Goal: Transaction & Acquisition: Purchase product/service

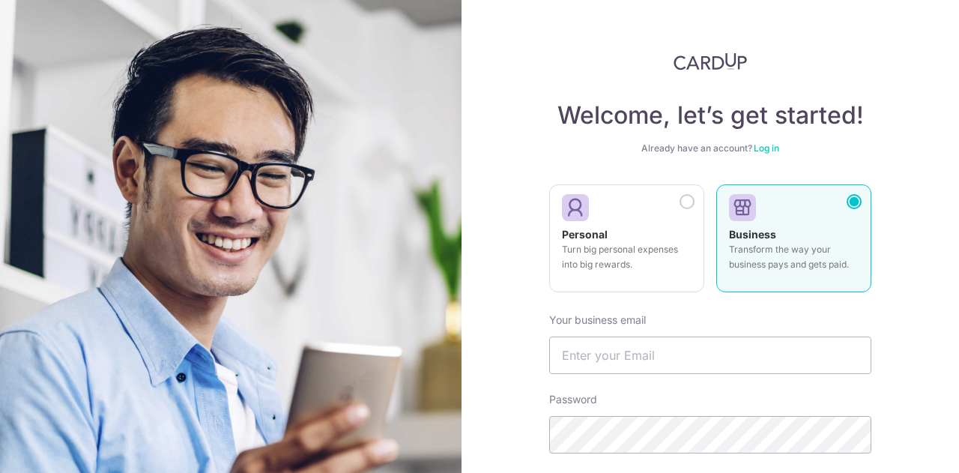
click at [669, 245] on p "Turn big personal expenses into big rewards." at bounding box center [627, 257] width 130 height 30
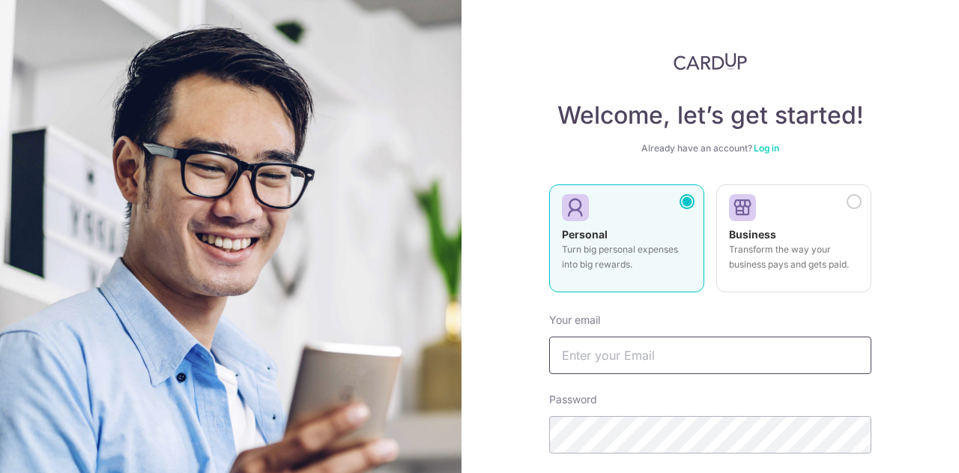
click at [644, 350] on input "text" at bounding box center [710, 354] width 322 height 37
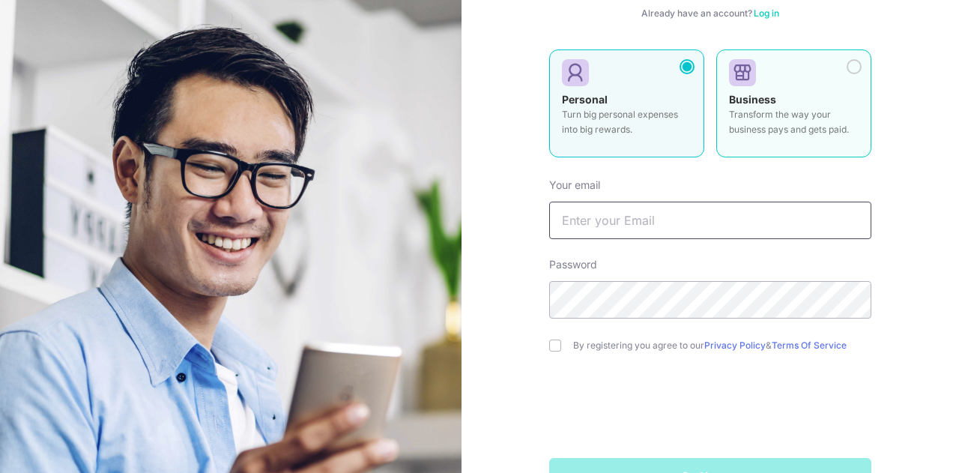
scroll to position [150, 0]
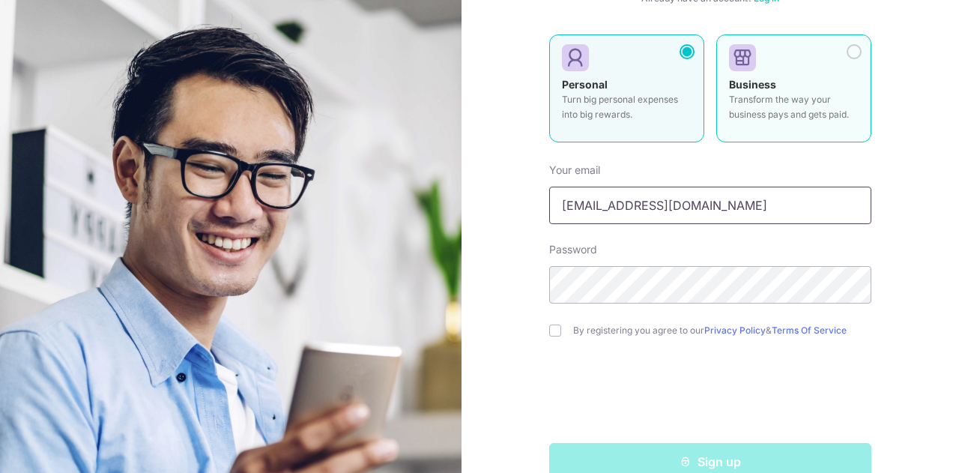
type input "[EMAIL_ADDRESS][DOMAIN_NAME]"
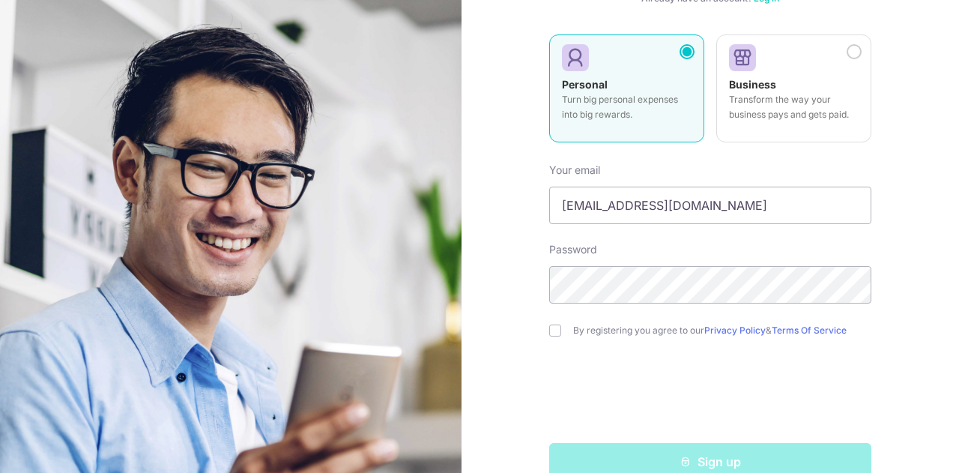
click at [637, 330] on label "By registering you agree to our Privacy Policy & Terms Of Service" at bounding box center [722, 330] width 298 height 12
click at [554, 335] on div "By registering you agree to our Privacy Policy & Terms Of Service" at bounding box center [710, 330] width 322 height 18
click at [553, 331] on input "checkbox" at bounding box center [555, 330] width 12 height 12
checkbox input "true"
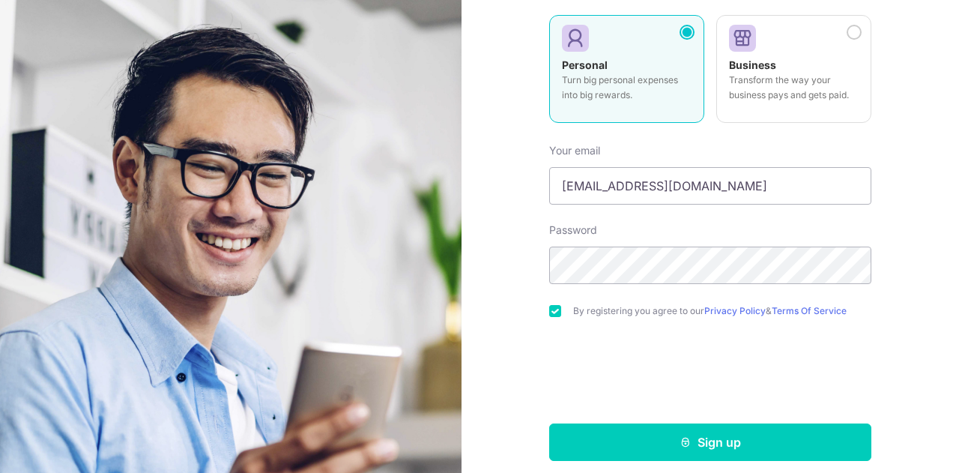
scroll to position [180, 0]
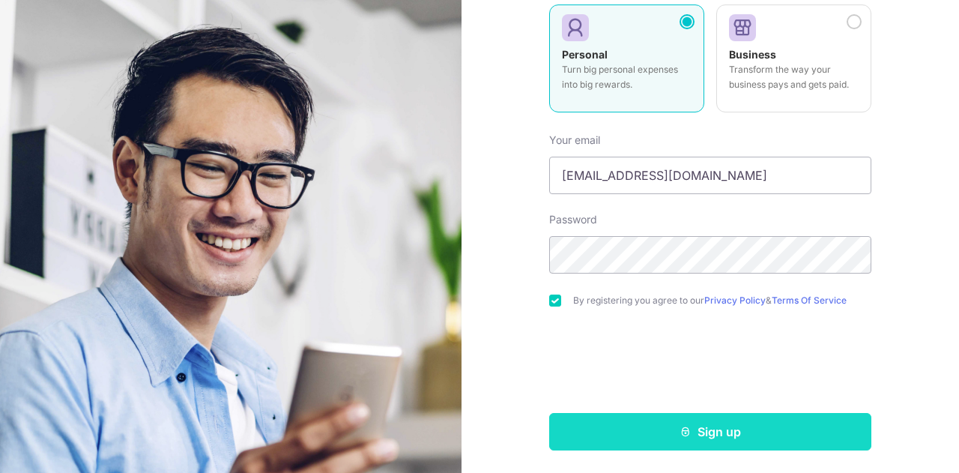
click at [641, 434] on button "Sign up" at bounding box center [710, 431] width 322 height 37
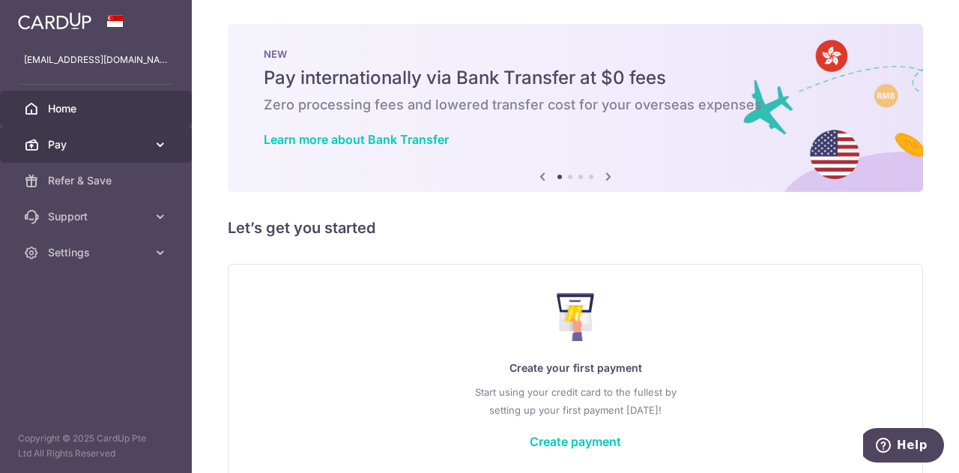
click at [124, 149] on span "Pay" at bounding box center [97, 144] width 99 height 15
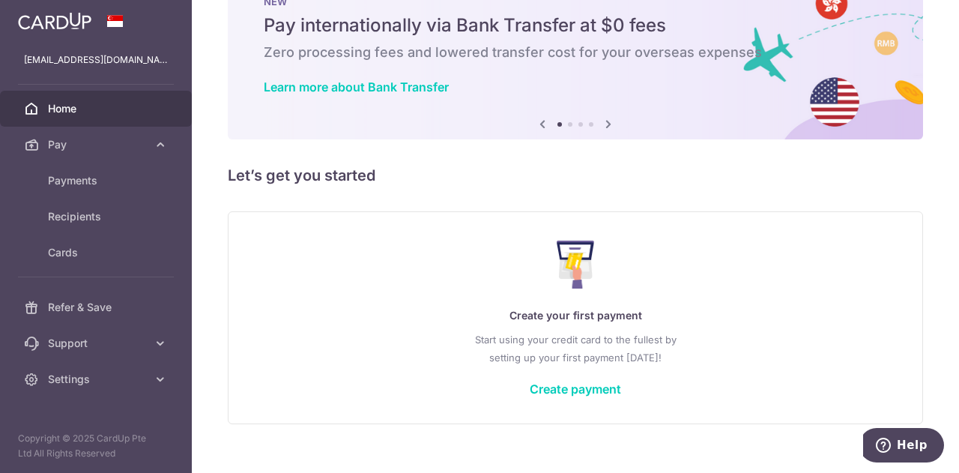
scroll to position [73, 0]
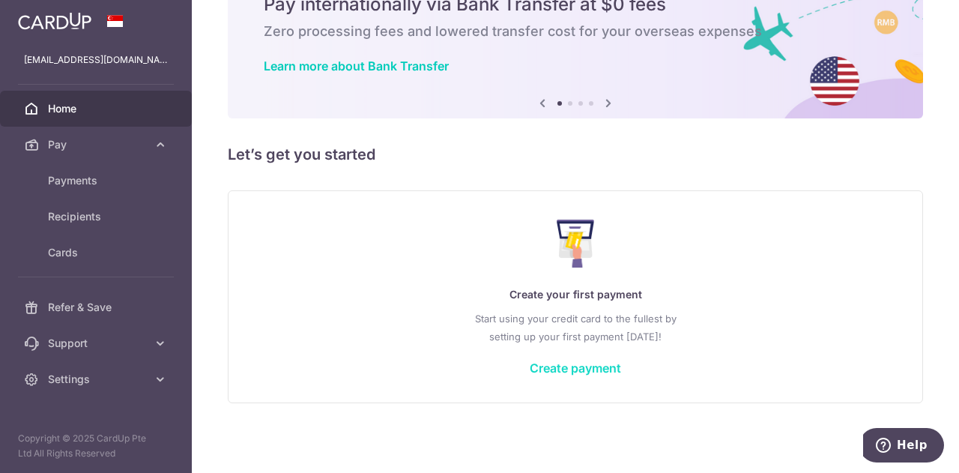
click at [589, 362] on link "Create payment" at bounding box center [574, 367] width 91 height 15
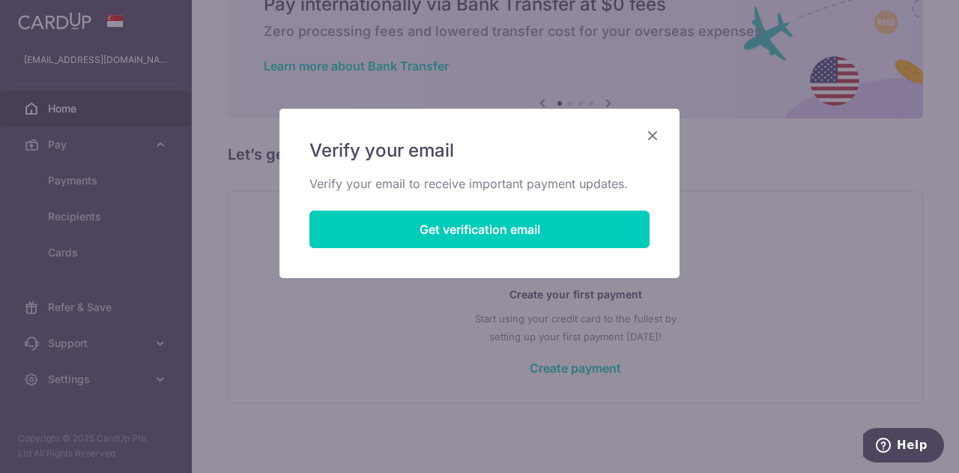
click at [657, 139] on icon "Close" at bounding box center [652, 135] width 18 height 19
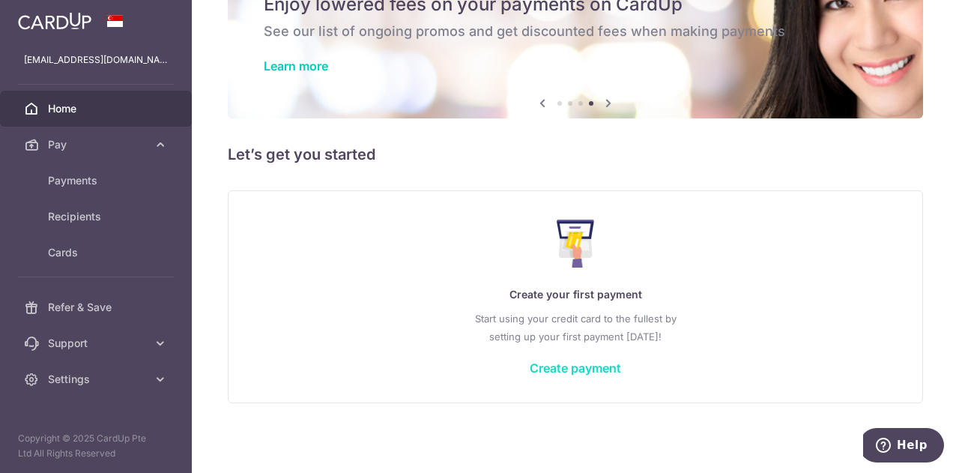
click at [580, 373] on link "Create payment" at bounding box center [574, 367] width 91 height 15
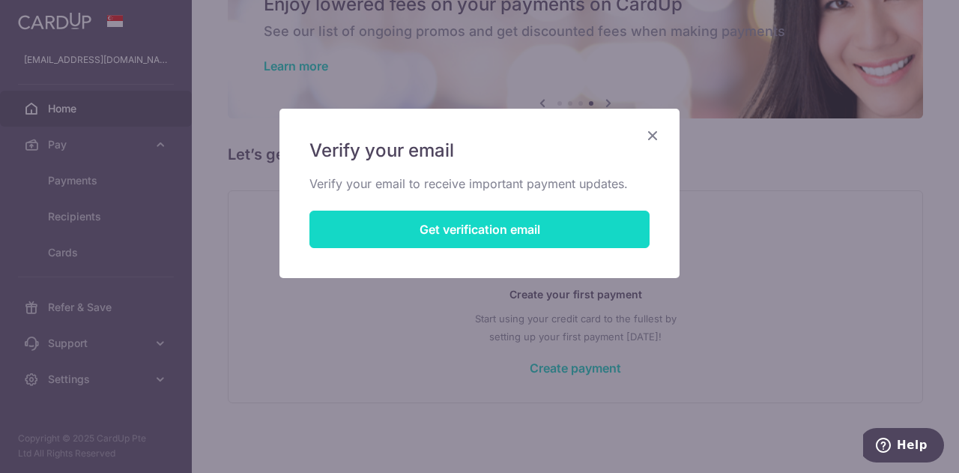
click at [614, 240] on button "Get verification email" at bounding box center [479, 228] width 340 height 37
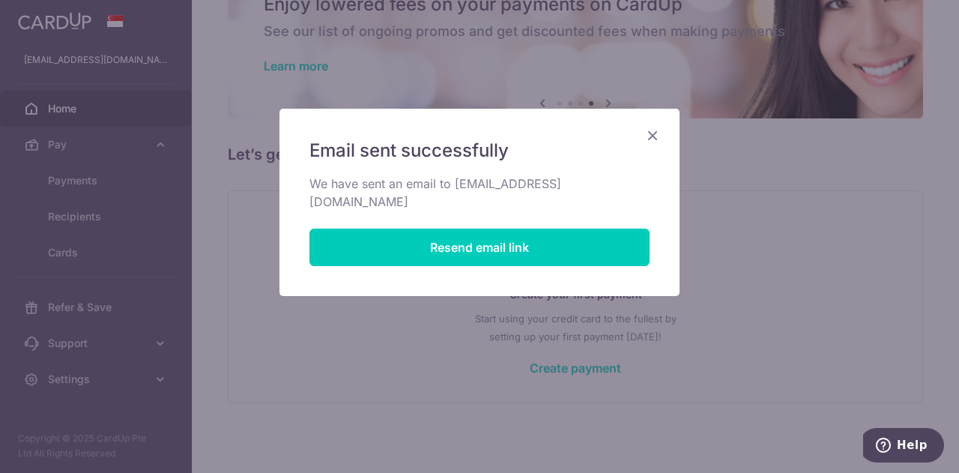
click at [647, 137] on icon "Close" at bounding box center [652, 135] width 18 height 19
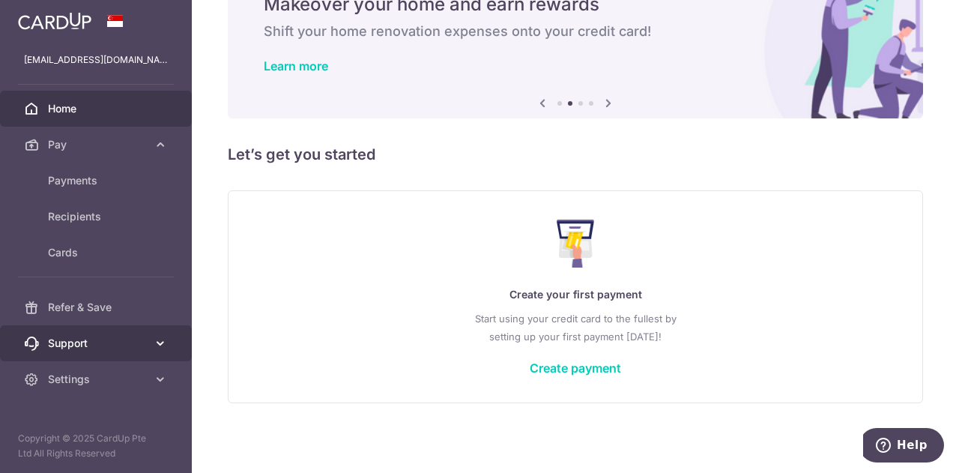
click at [141, 345] on span "Support" at bounding box center [97, 342] width 99 height 15
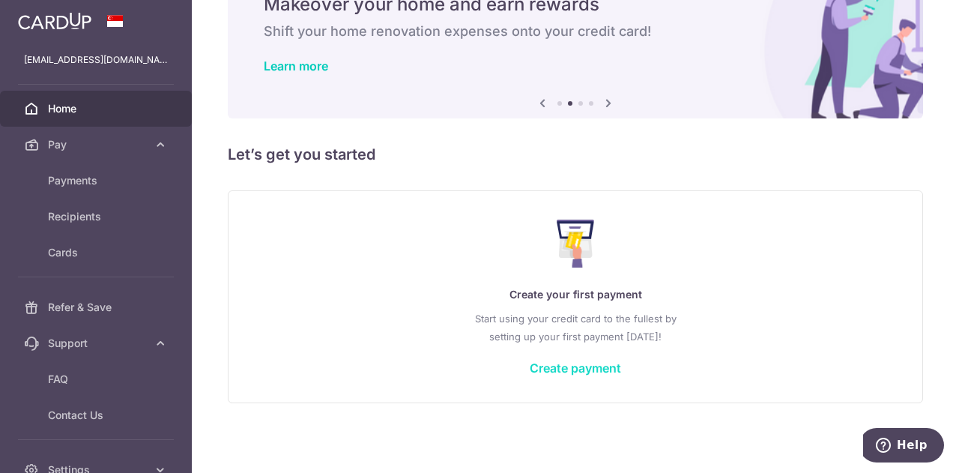
click at [550, 361] on link "Create payment" at bounding box center [574, 367] width 91 height 15
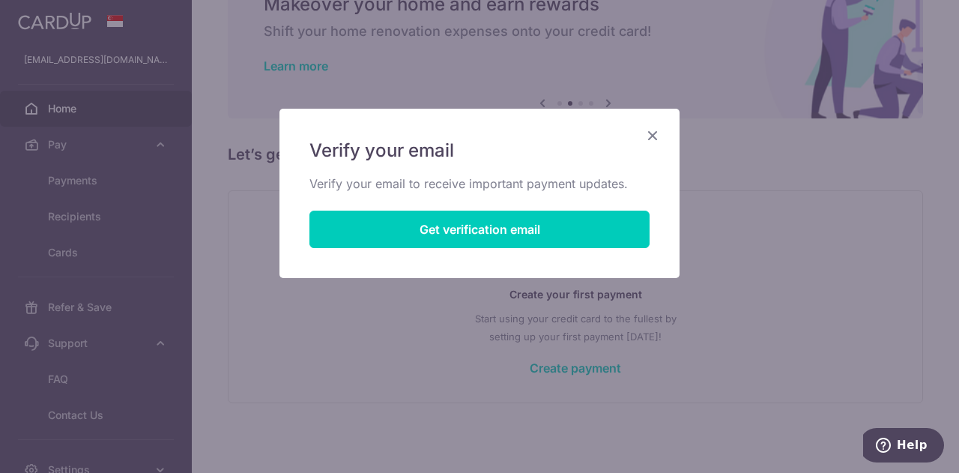
click at [649, 145] on div "Verify your email Verify your email to receive important payment updates. Get v…" at bounding box center [479, 193] width 400 height 169
click at [653, 137] on icon "Close" at bounding box center [652, 135] width 18 height 19
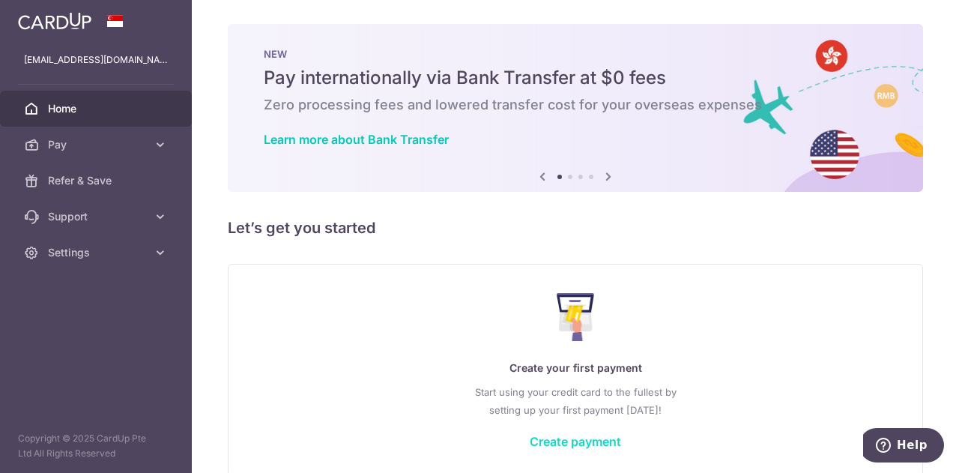
click at [584, 443] on link "Create payment" at bounding box center [574, 441] width 91 height 15
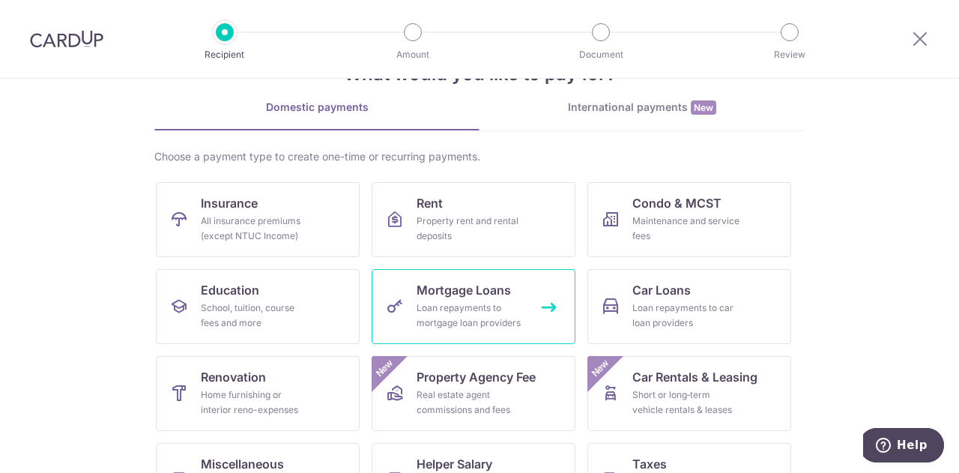
scroll to position [150, 0]
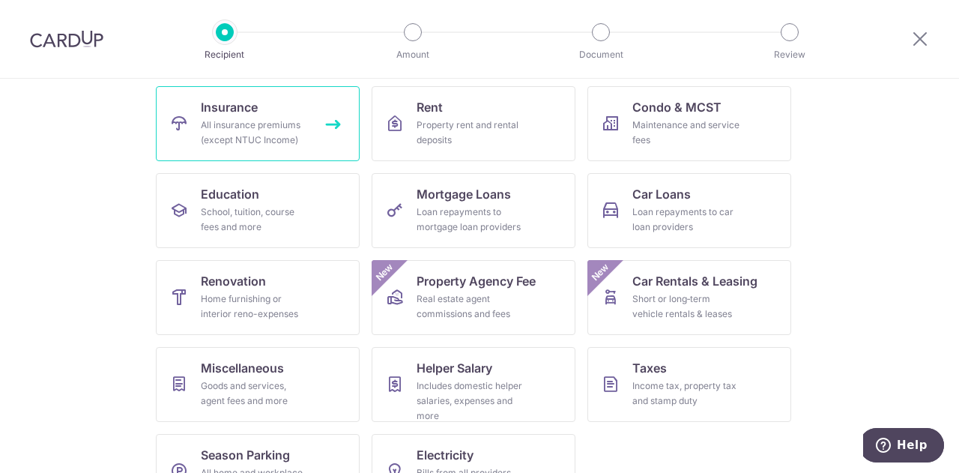
click at [282, 124] on div "All insurance premiums (except NTUC Income)" at bounding box center [255, 133] width 108 height 30
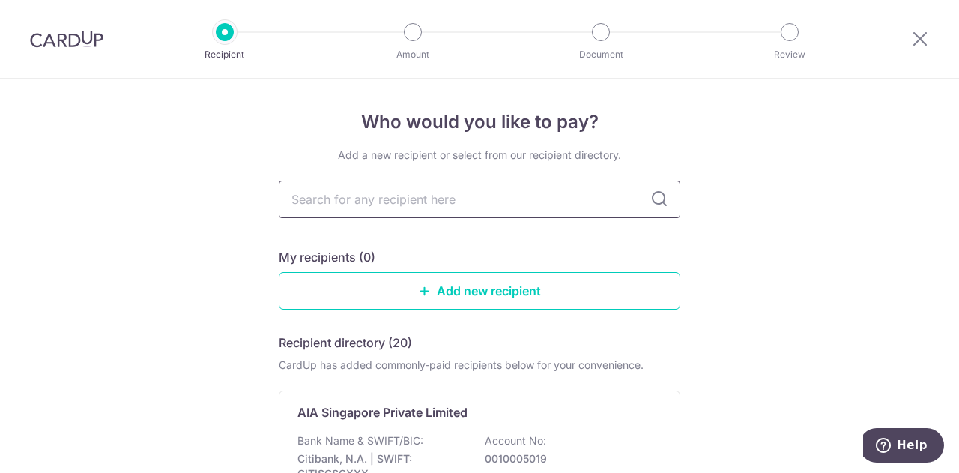
click at [416, 203] on input "text" at bounding box center [479, 198] width 401 height 37
type input "fwd"
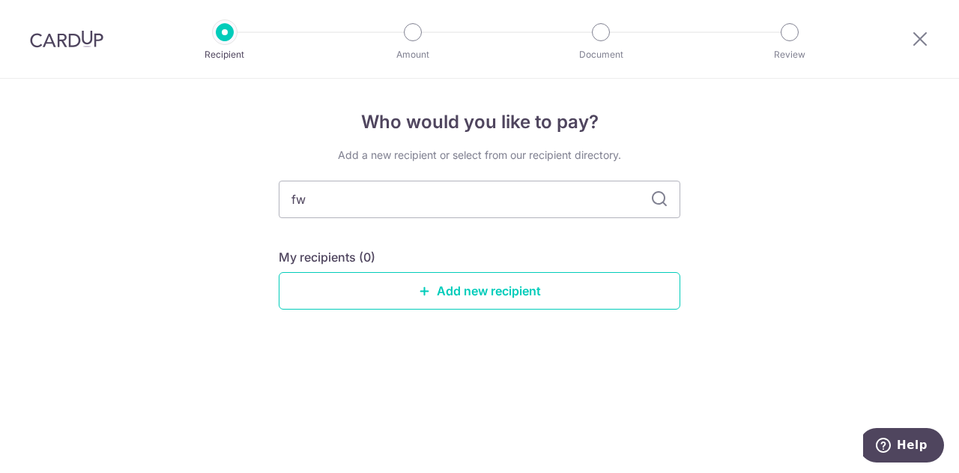
type input "f"
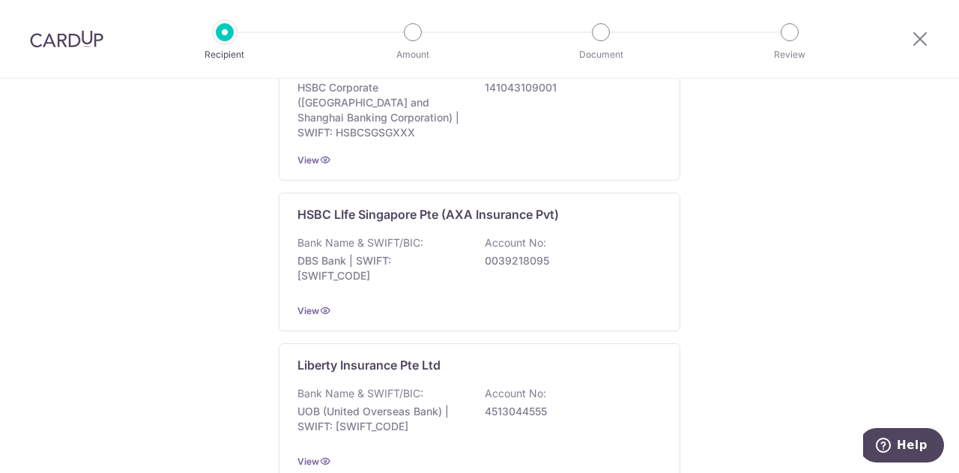
scroll to position [1564, 0]
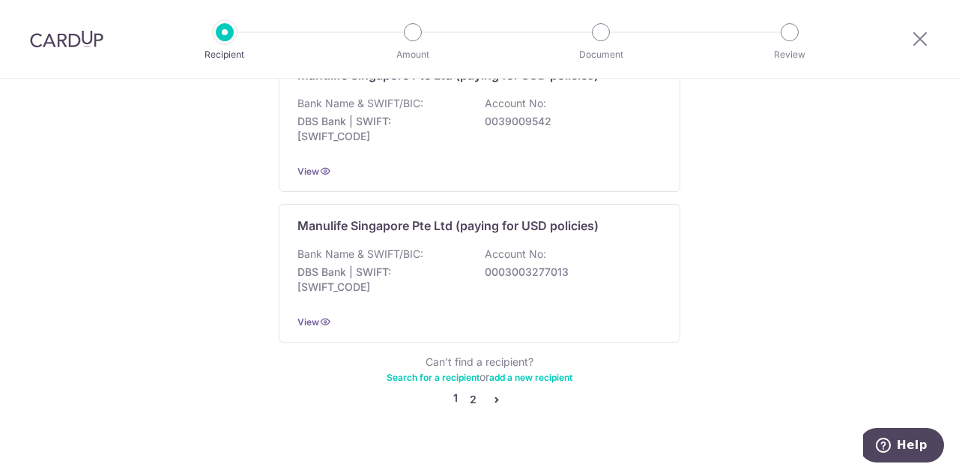
click at [464, 390] on link "2" at bounding box center [473, 399] width 18 height 18
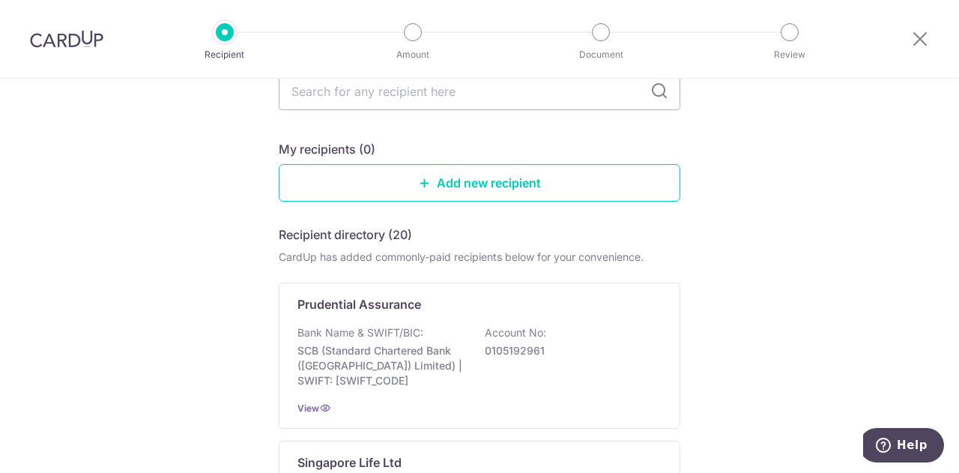
scroll to position [0, 0]
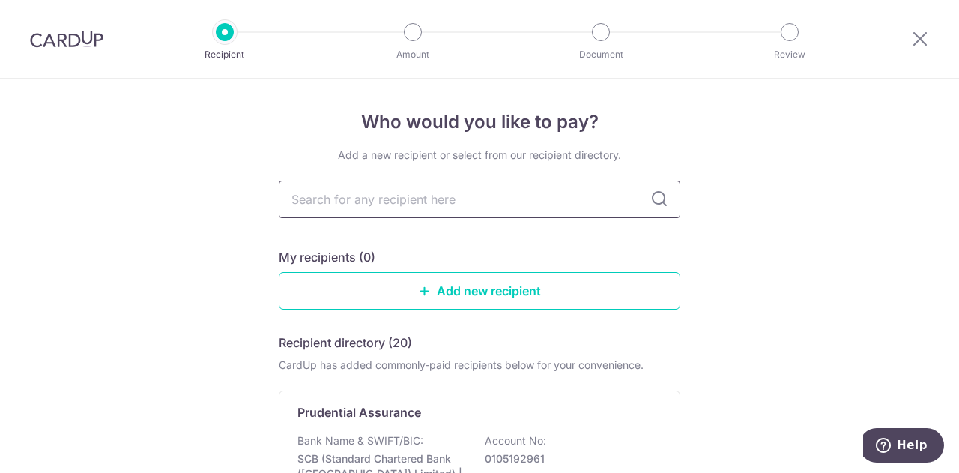
click at [568, 194] on input "text" at bounding box center [479, 198] width 401 height 37
click at [509, 289] on link "Add new recipient" at bounding box center [479, 290] width 401 height 37
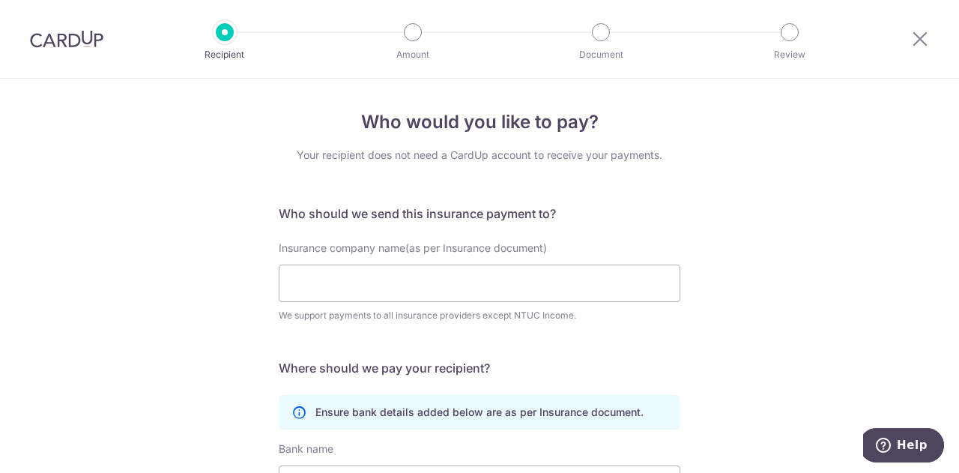
click at [929, 40] on div at bounding box center [920, 39] width 78 height 78
click at [917, 40] on icon at bounding box center [920, 38] width 18 height 19
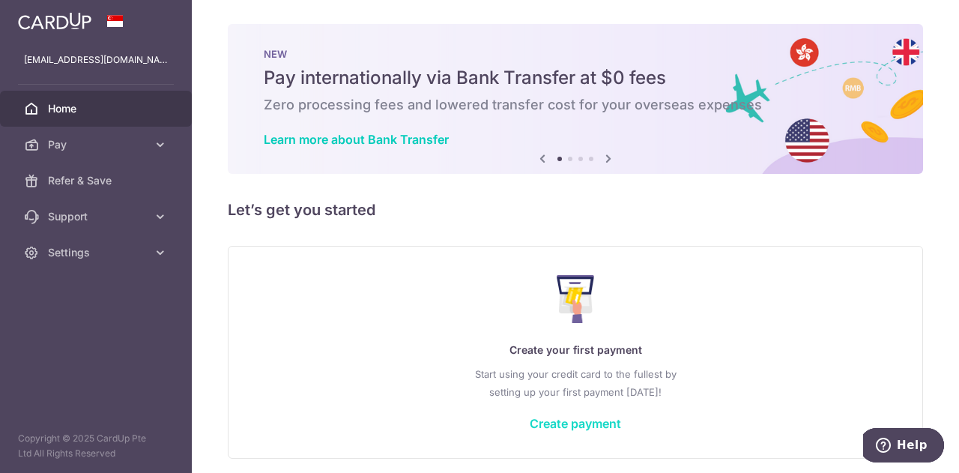
click at [604, 419] on link "Create payment" at bounding box center [574, 423] width 91 height 15
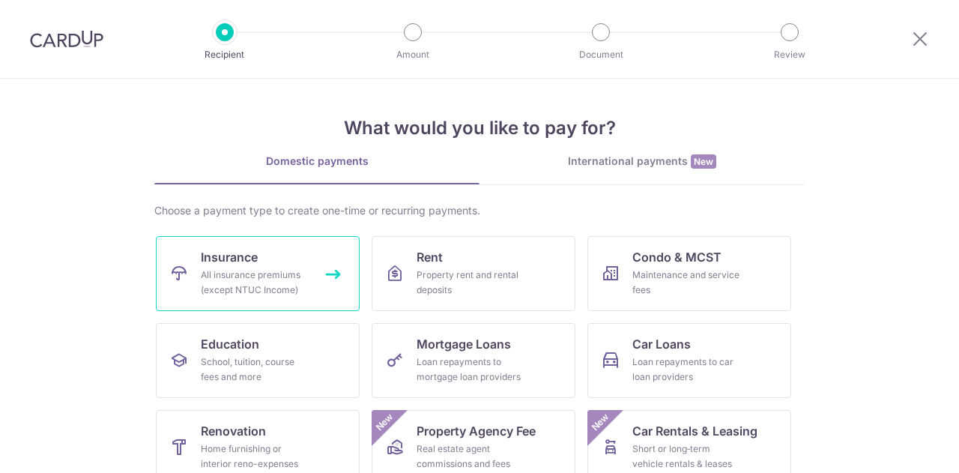
click at [241, 270] on div "All insurance premiums (except NTUC Income)" at bounding box center [255, 282] width 108 height 30
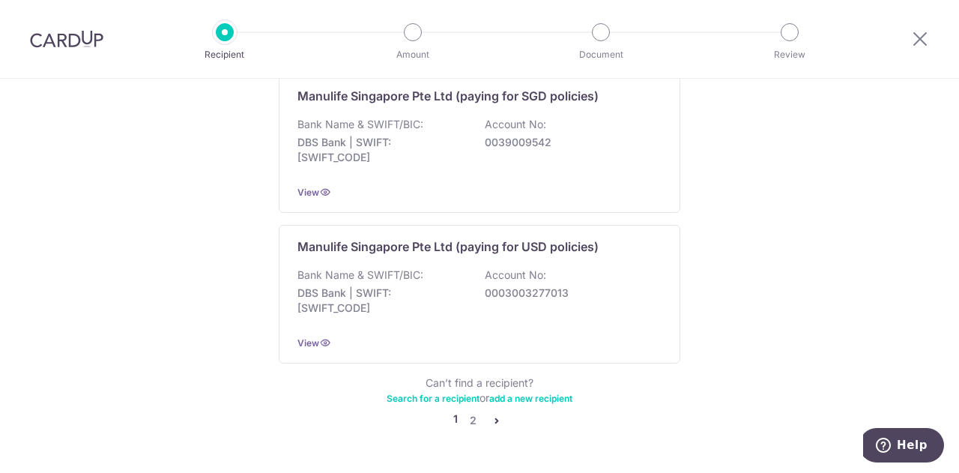
scroll to position [1564, 0]
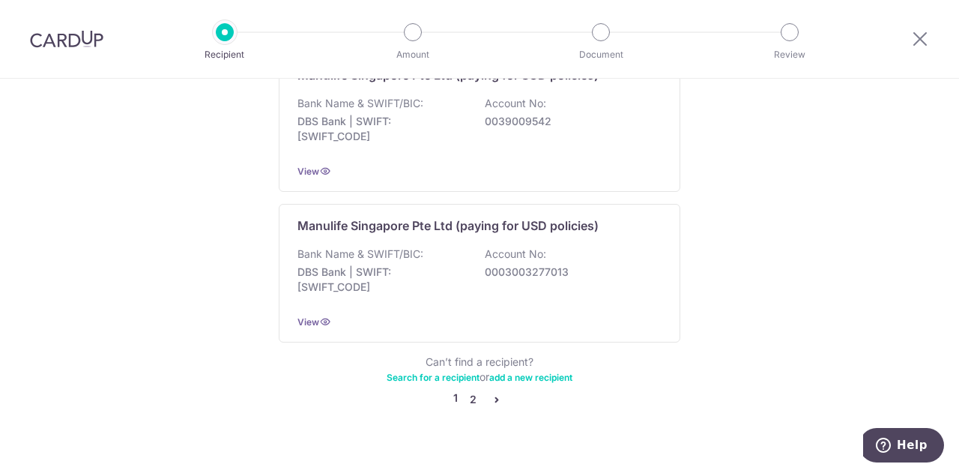
click at [470, 390] on link "2" at bounding box center [473, 399] width 18 height 18
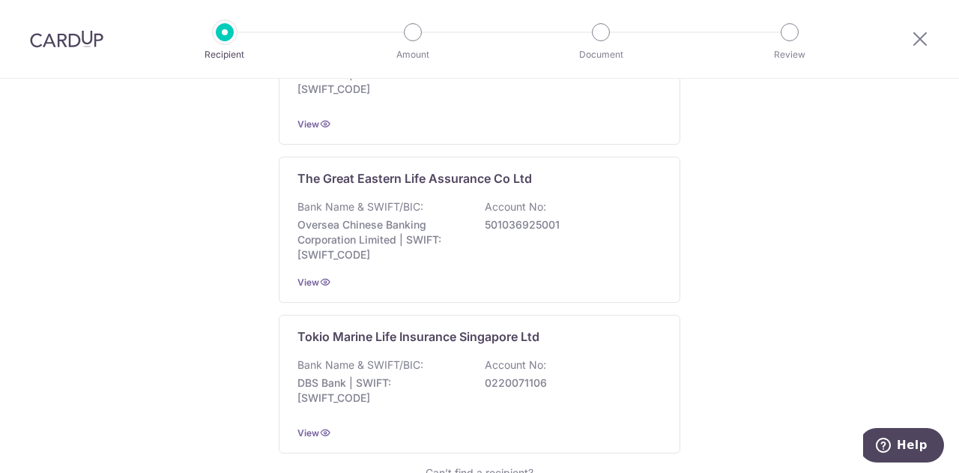
scroll to position [1571, 0]
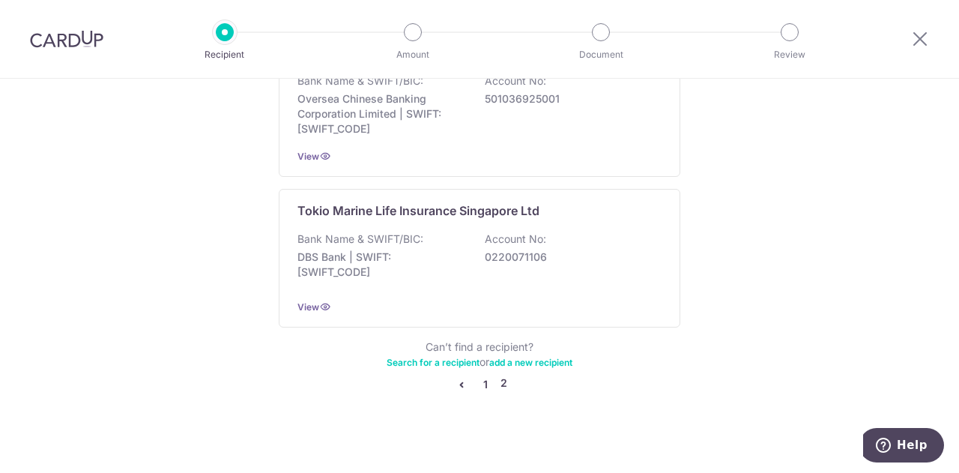
click at [478, 375] on link "1" at bounding box center [485, 384] width 18 height 18
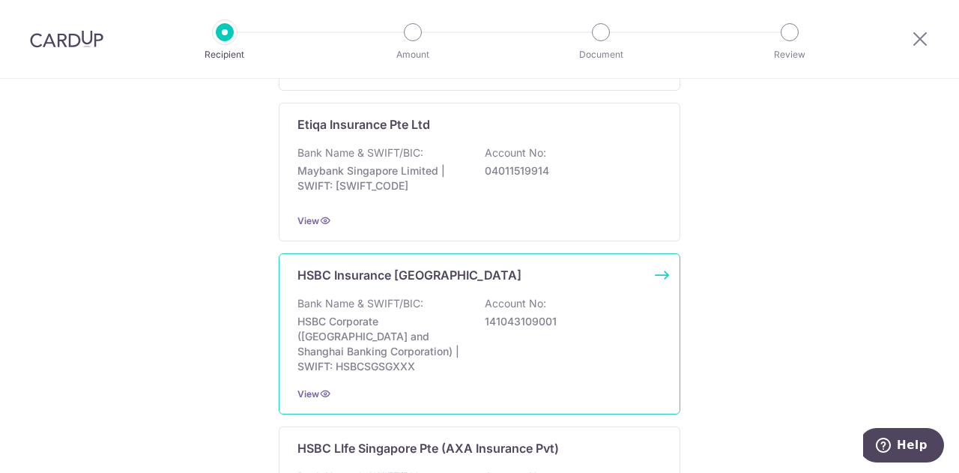
scroll to position [965, 0]
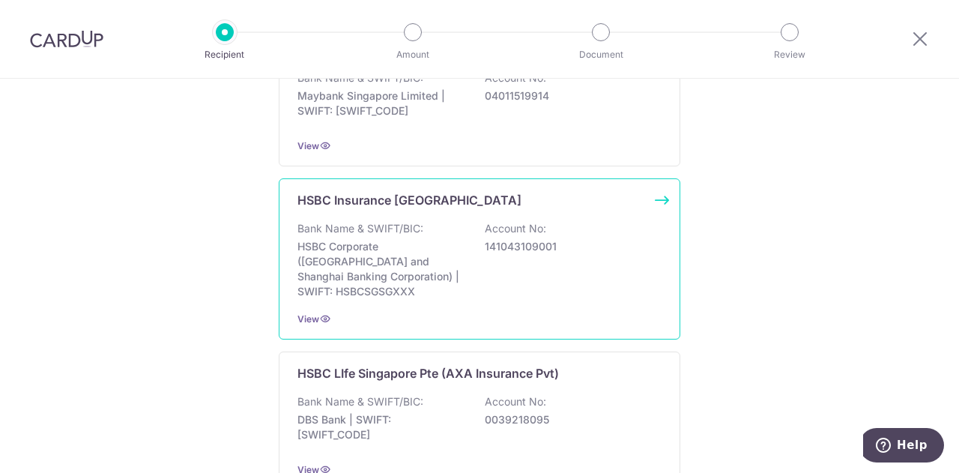
click at [466, 211] on div "HSBC Insurance [GEOGRAPHIC_DATA] Bank Name & SWIFT/BIC: HSBC Corporate (Hongkon…" at bounding box center [479, 258] width 401 height 161
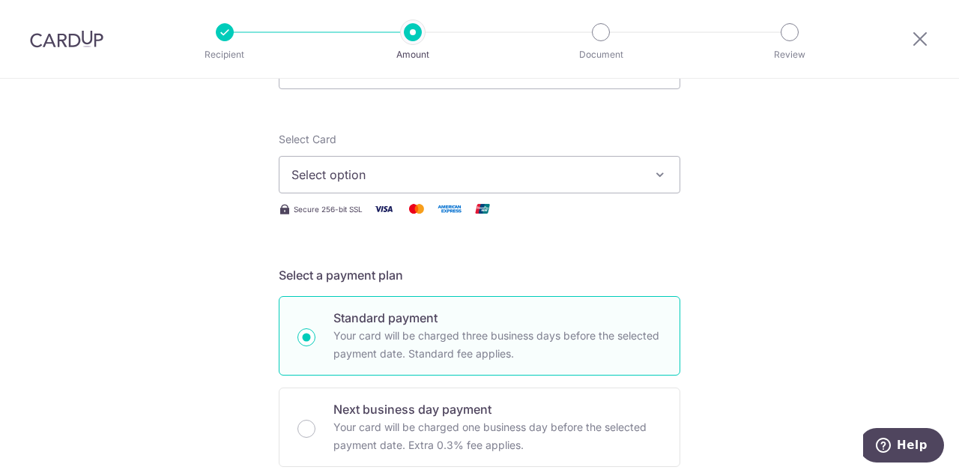
scroll to position [75, 0]
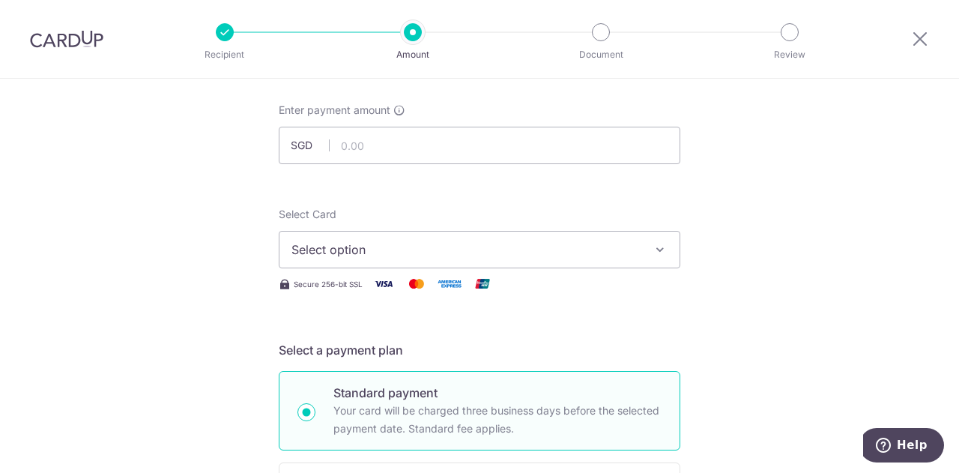
click at [452, 246] on span "Select option" at bounding box center [465, 249] width 349 height 18
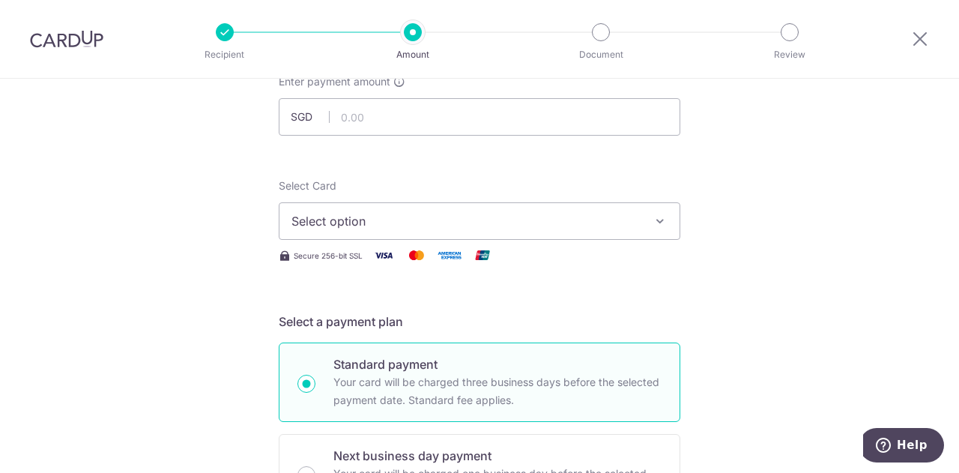
scroll to position [225, 0]
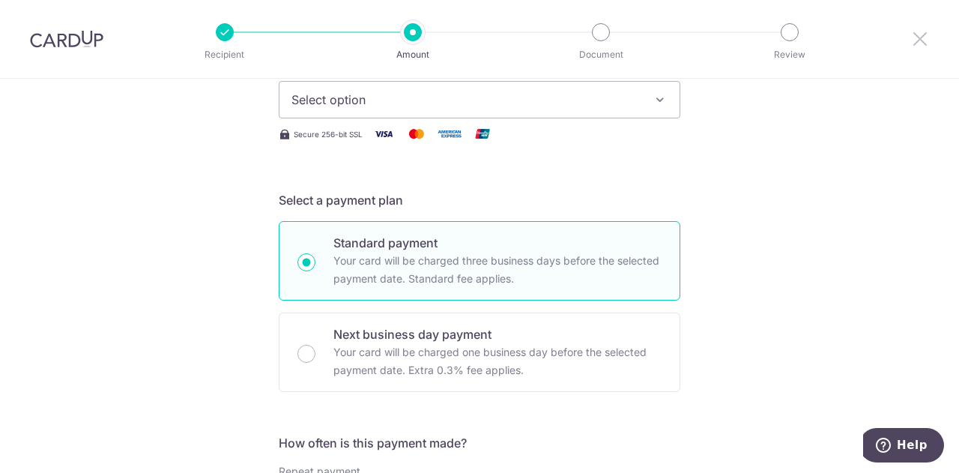
drag, startPoint x: 920, startPoint y: 40, endPoint x: 539, endPoint y: 65, distance: 382.0
click at [920, 40] on icon at bounding box center [920, 38] width 18 height 19
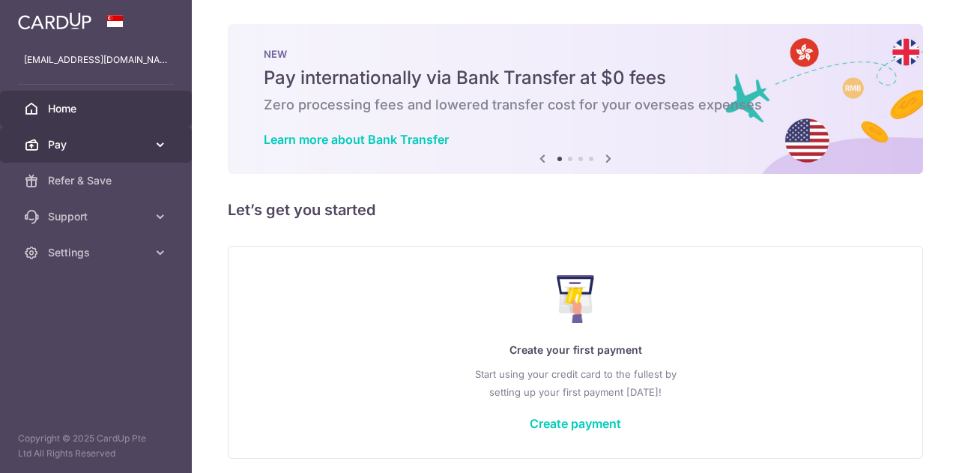
click at [156, 151] on icon at bounding box center [160, 144] width 15 height 15
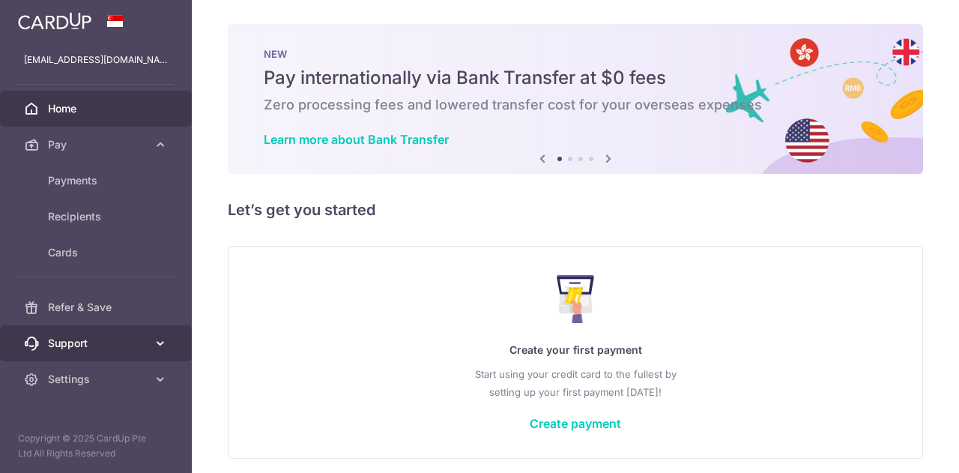
click at [141, 346] on span "Support" at bounding box center [97, 342] width 99 height 15
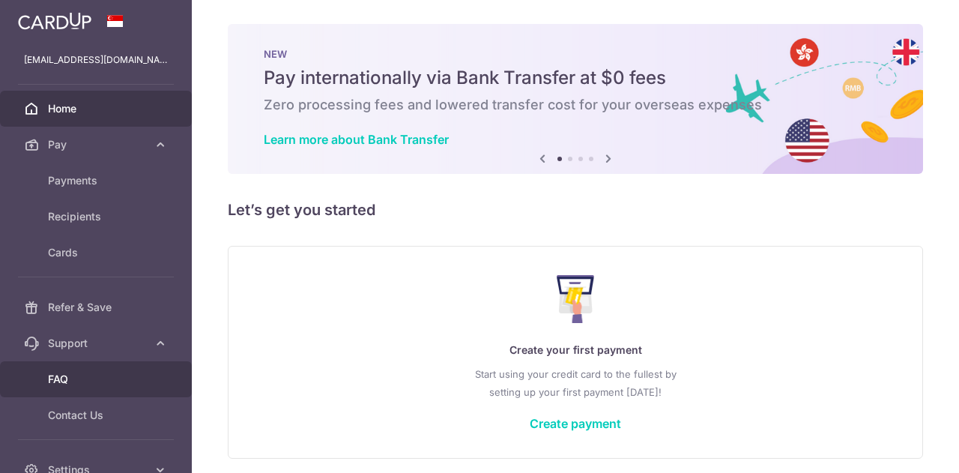
click at [120, 372] on span "FAQ" at bounding box center [97, 378] width 99 height 15
